Goal: Book appointment/travel/reservation

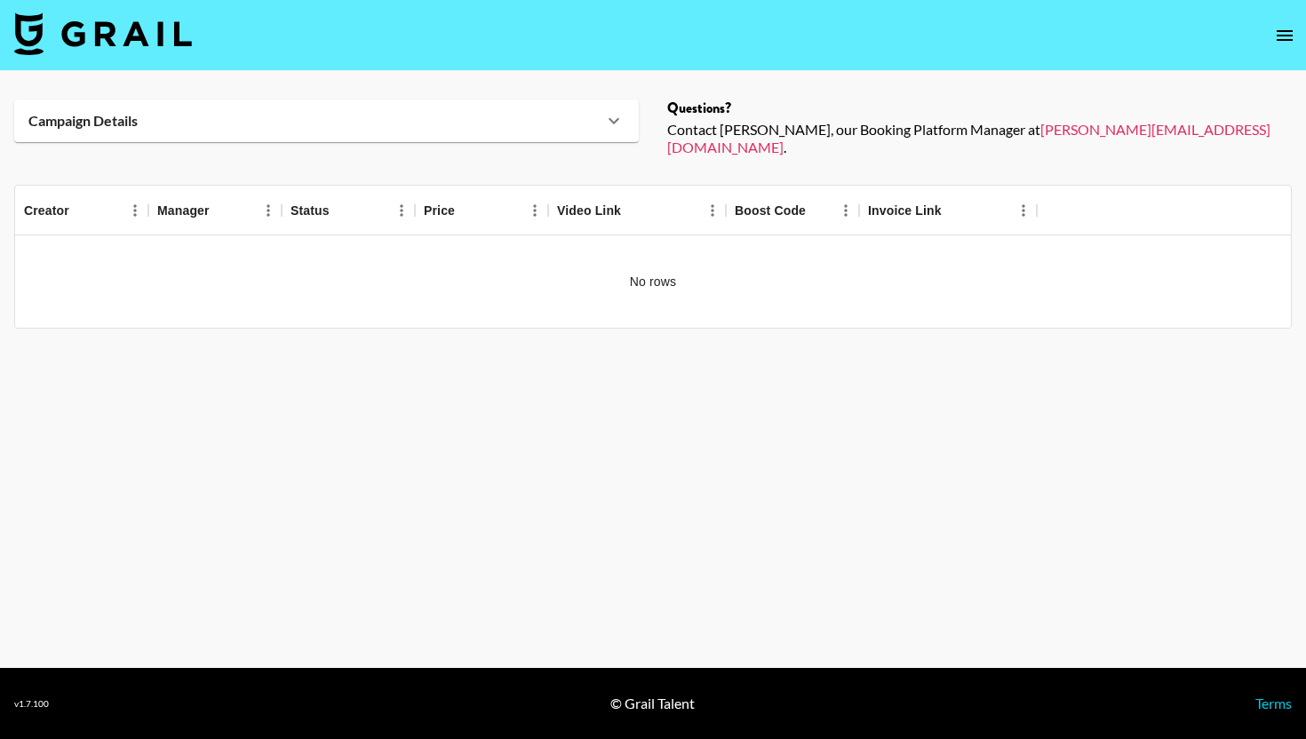
click at [136, 31] on img at bounding box center [103, 33] width 178 height 43
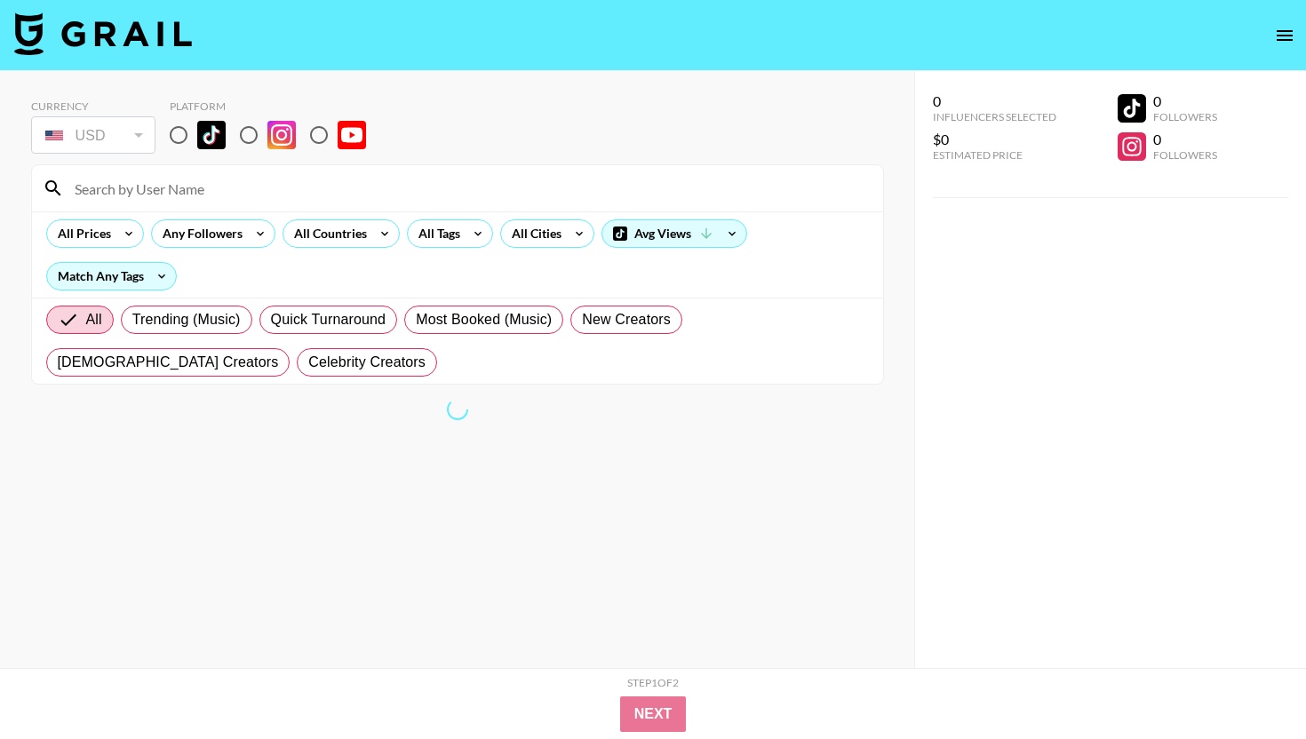
click at [213, 197] on input at bounding box center [468, 188] width 808 height 28
click at [214, 186] on input at bounding box center [468, 188] width 808 height 28
click at [209, 195] on input at bounding box center [468, 188] width 808 height 28
click at [465, 104] on div "Currency USD USD ​ Platform" at bounding box center [457, 128] width 853 height 58
click at [186, 147] on input "radio" at bounding box center [178, 134] width 37 height 37
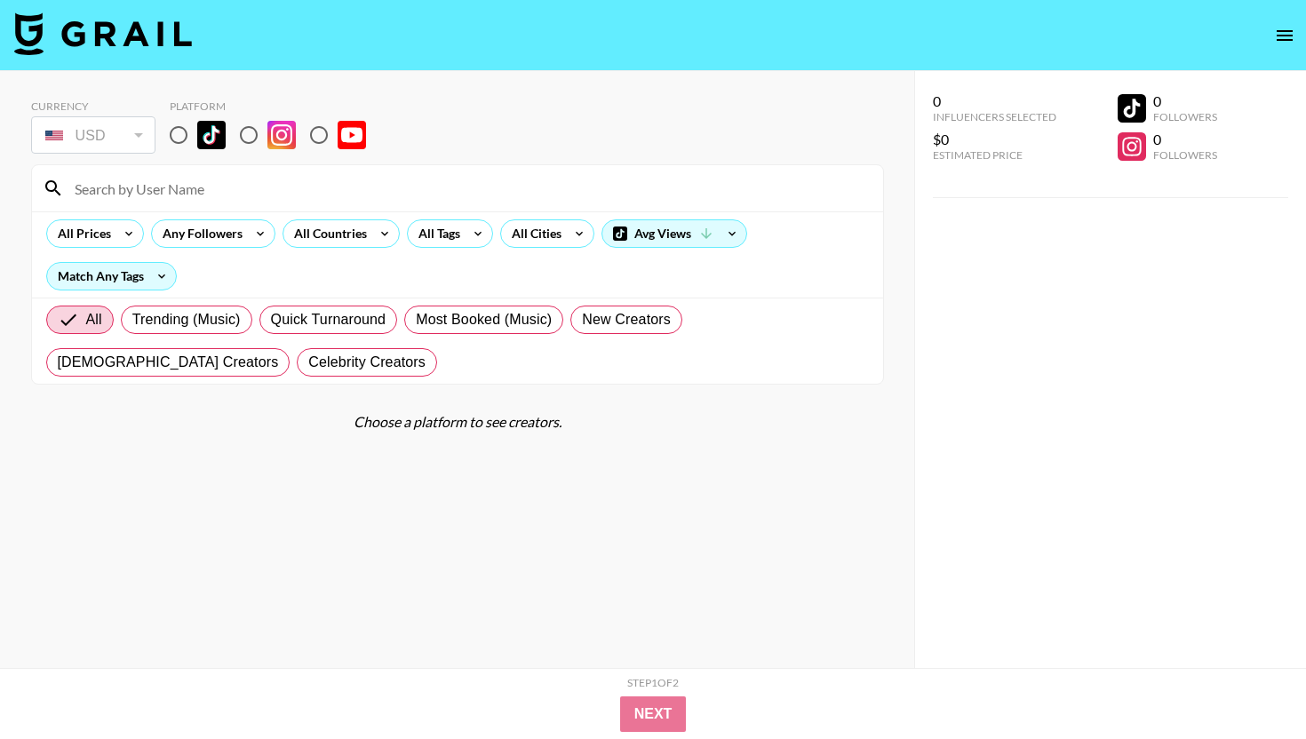
radio input "true"
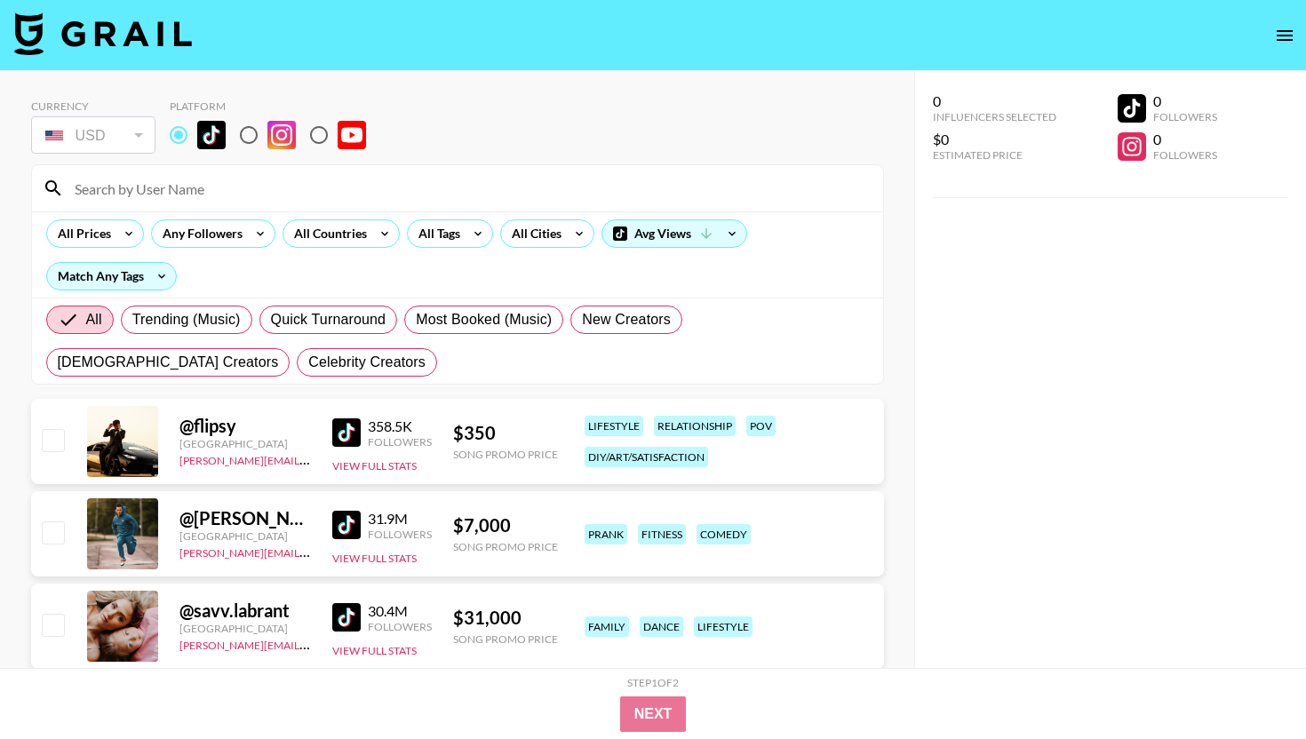
click at [172, 183] on input at bounding box center [468, 188] width 808 height 28
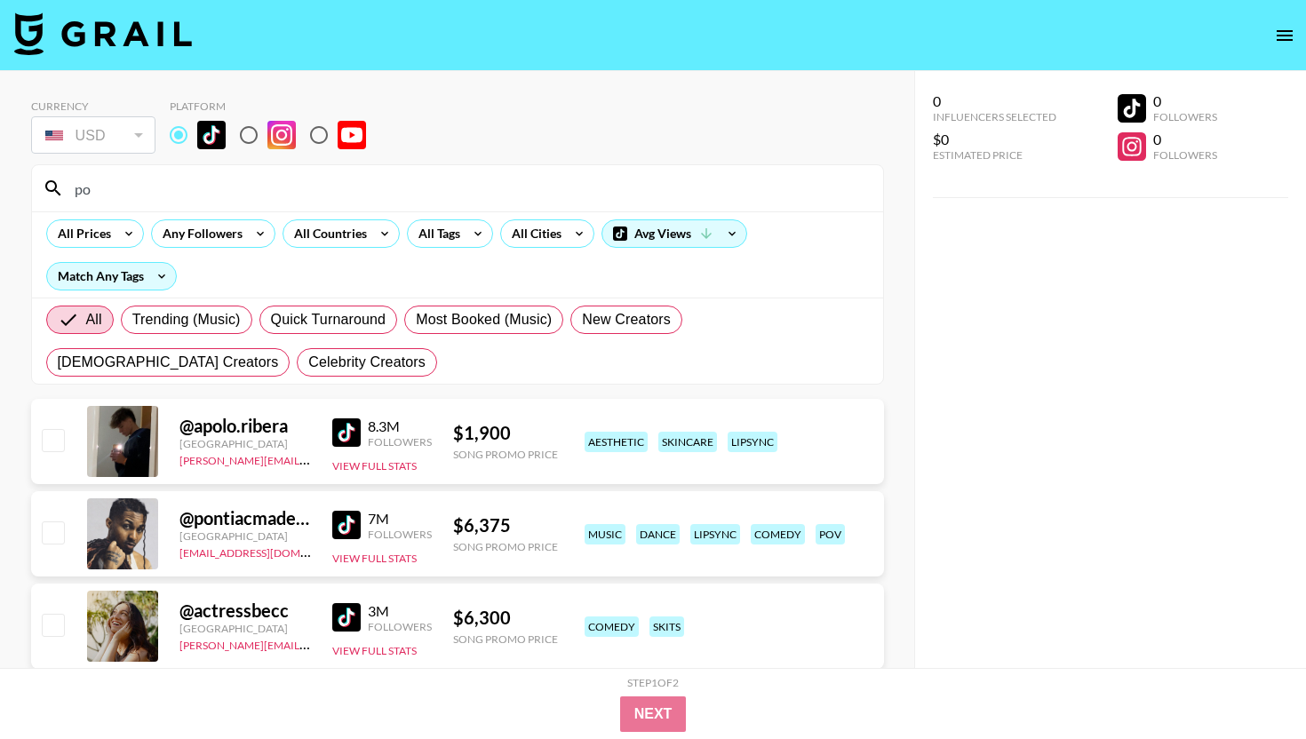
type input "p"
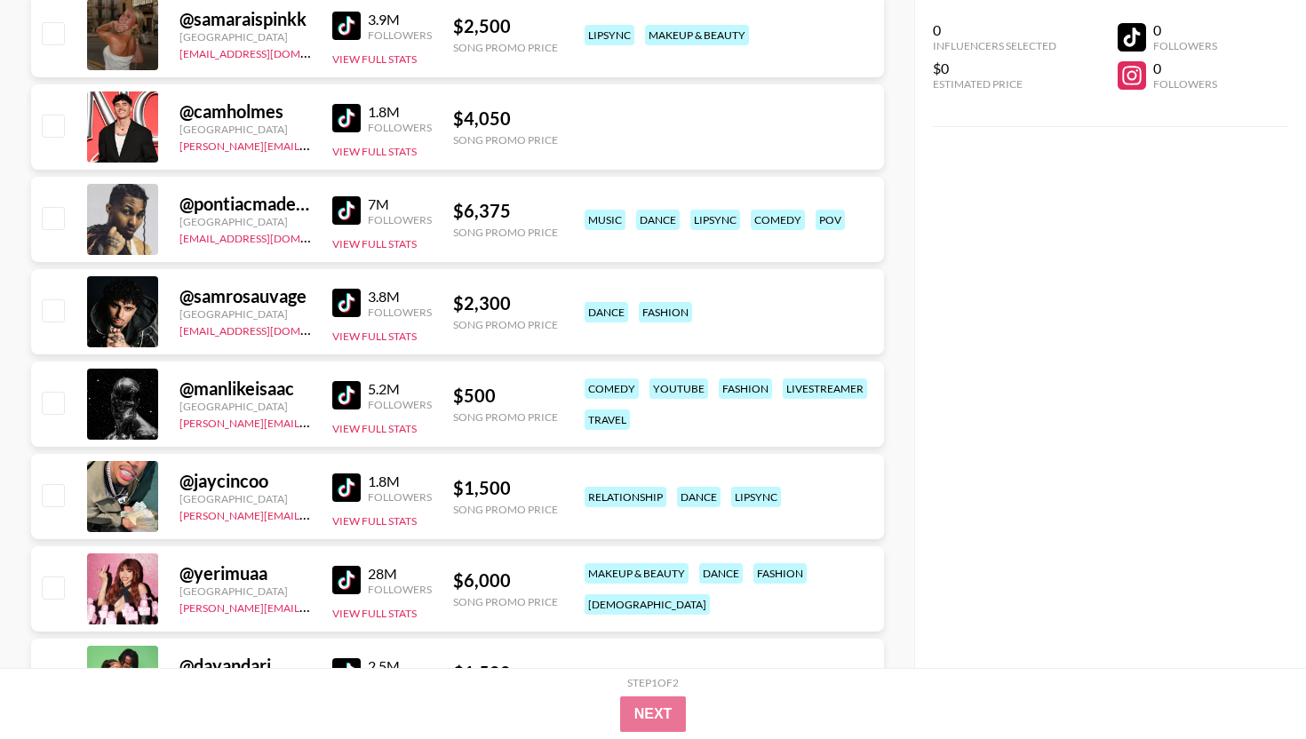
scroll to position [5675, 0]
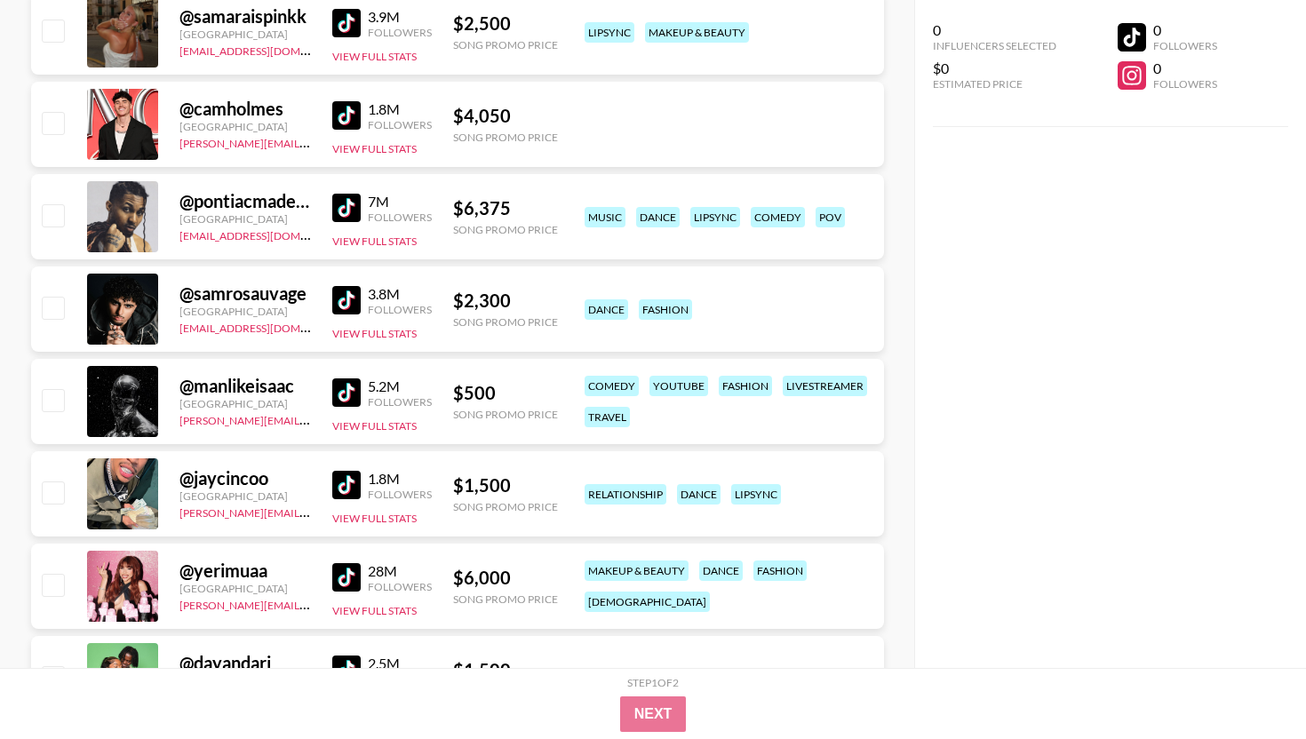
click at [358, 480] on img at bounding box center [346, 485] width 28 height 28
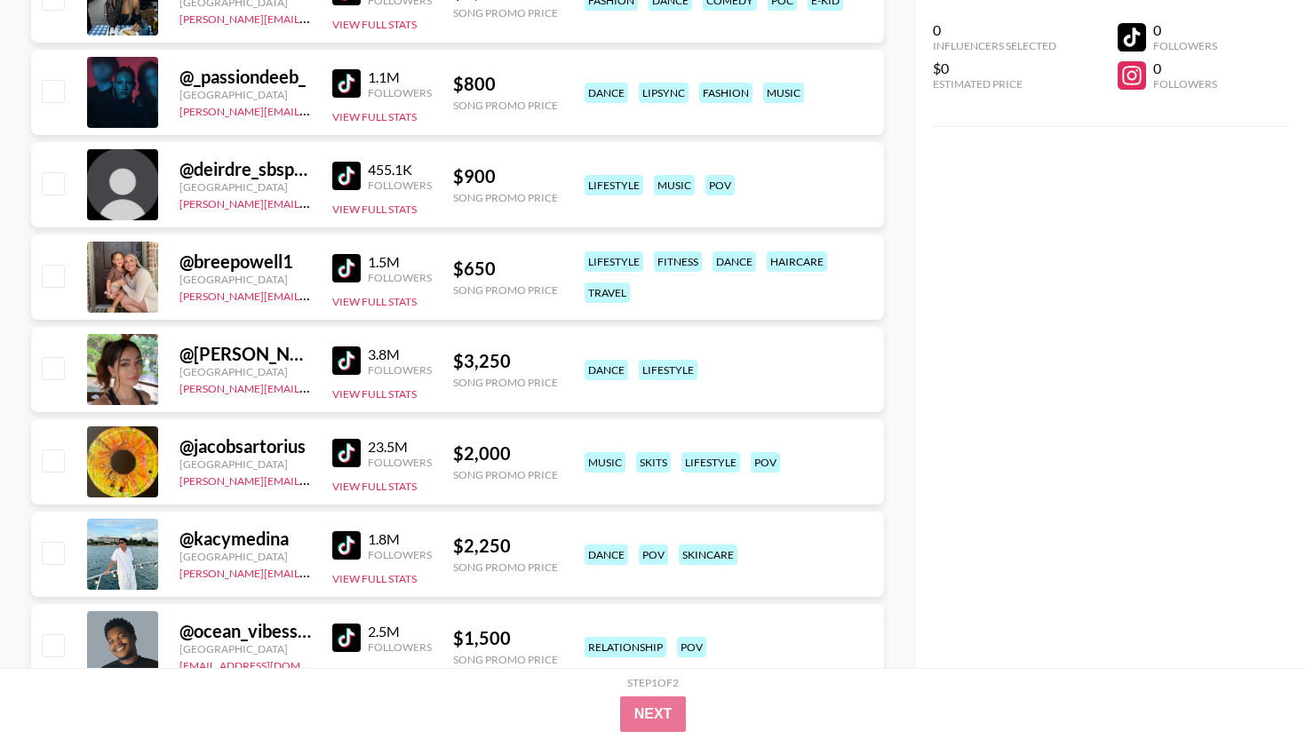
scroll to position [37216, 0]
